Goal: Connect with others: Connect with others

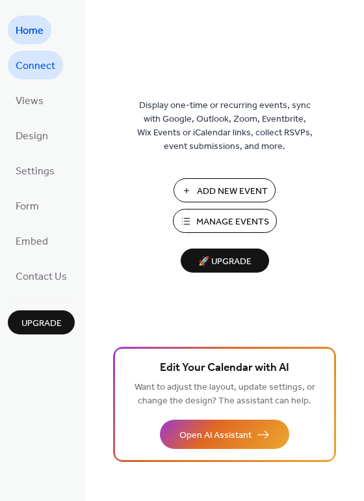
click at [38, 64] on span "Connect" at bounding box center [36, 66] width 40 height 21
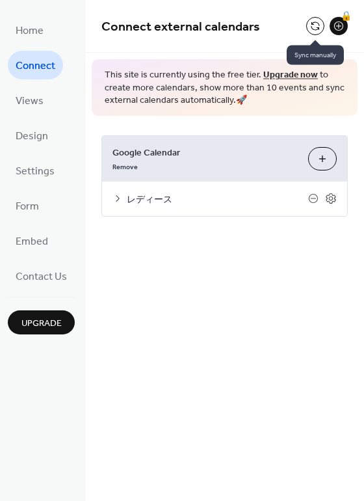
click at [312, 25] on button at bounding box center [315, 26] width 18 height 18
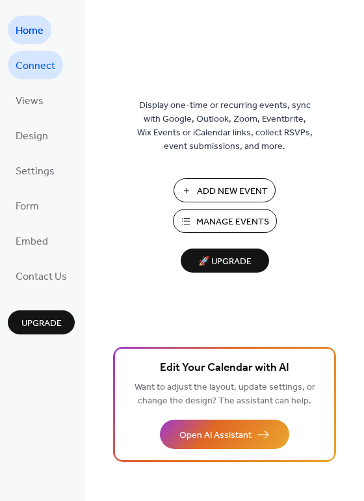
click at [29, 64] on span "Connect" at bounding box center [36, 66] width 40 height 21
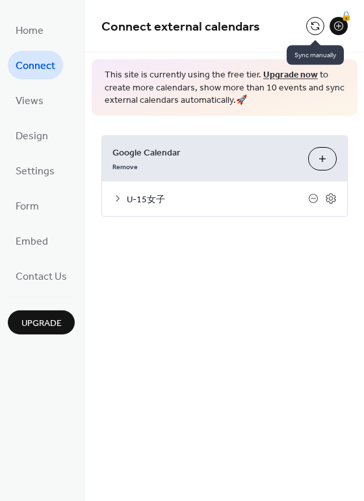
click at [311, 26] on button at bounding box center [315, 26] width 18 height 18
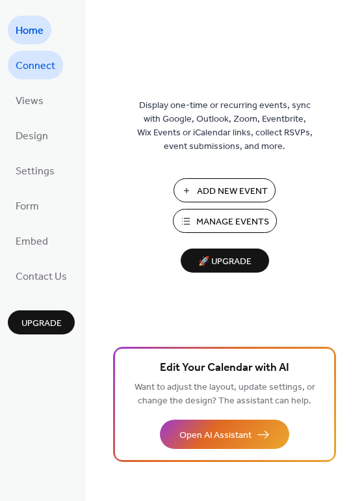
click at [39, 70] on span "Connect" at bounding box center [36, 66] width 40 height 21
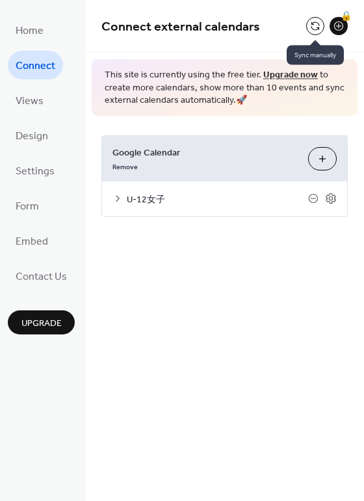
click at [313, 23] on button at bounding box center [315, 26] width 18 height 18
